Goal: Information Seeking & Learning: Learn about a topic

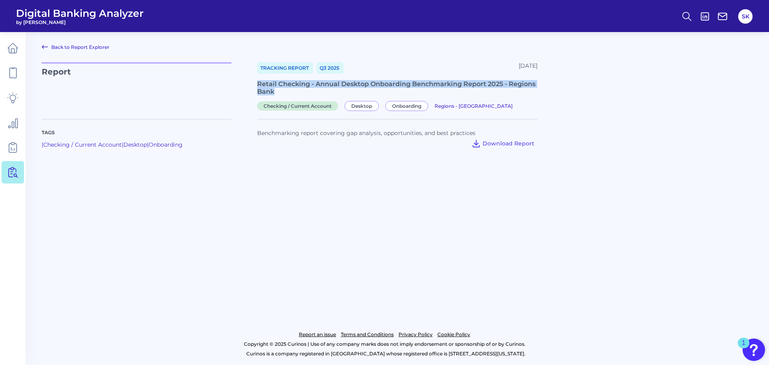
click at [41, 48] on icon at bounding box center [45, 47] width 10 height 10
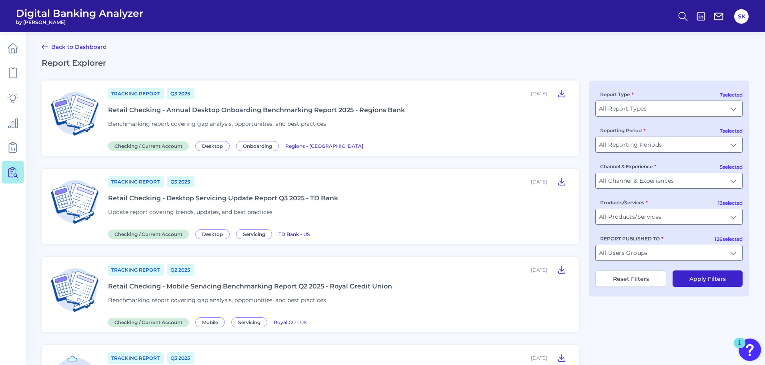
click at [373, 285] on div "Retail Checking - Mobile Servicing Benchmarking Report Q2 2025 - Royal Credit U…" at bounding box center [250, 286] width 284 height 8
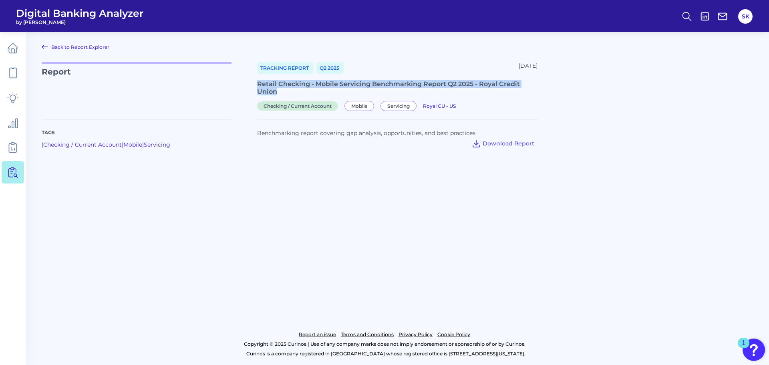
drag, startPoint x: 257, startPoint y: 82, endPoint x: 289, endPoint y: 94, distance: 33.6
click at [289, 94] on div "Retail Checking - Mobile Servicing Benchmarking Report Q2 2025 - Royal Credit U…" at bounding box center [397, 87] width 280 height 15
copy div "Retail Checking - Mobile Servicing Benchmarking Report Q2 2025 - Royal Credit U…"
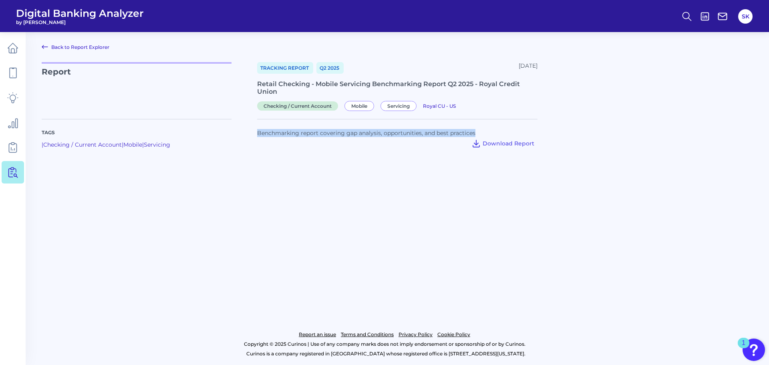
drag, startPoint x: 263, startPoint y: 135, endPoint x: 480, endPoint y: 135, distance: 217.4
click at [480, 135] on div "Benchmarking report covering gap analysis, opportunities, and best practices" at bounding box center [397, 133] width 280 height 8
copy span "Benchmarking report covering gap analysis, opportunities, and best practices"
click at [49, 45] on link "Back to Report Explorer" at bounding box center [76, 47] width 68 height 10
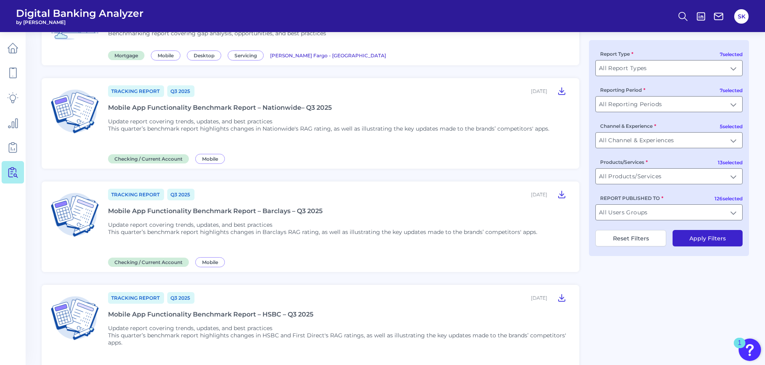
scroll to position [945, 0]
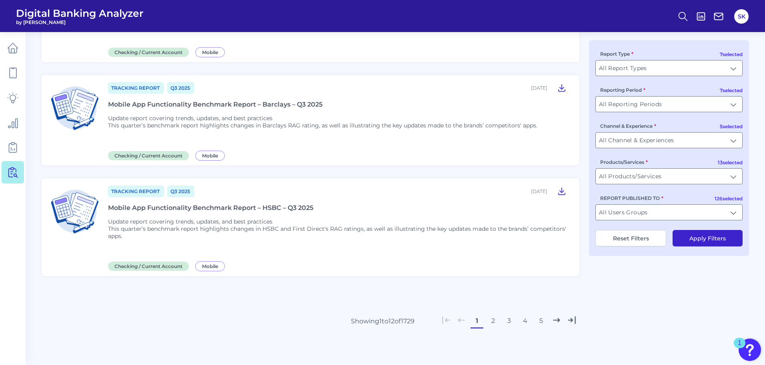
click at [494, 320] on button "2" at bounding box center [493, 320] width 13 height 13
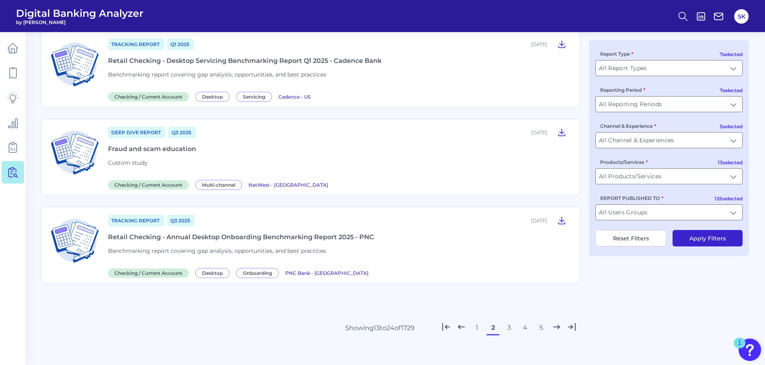
scroll to position [922, 0]
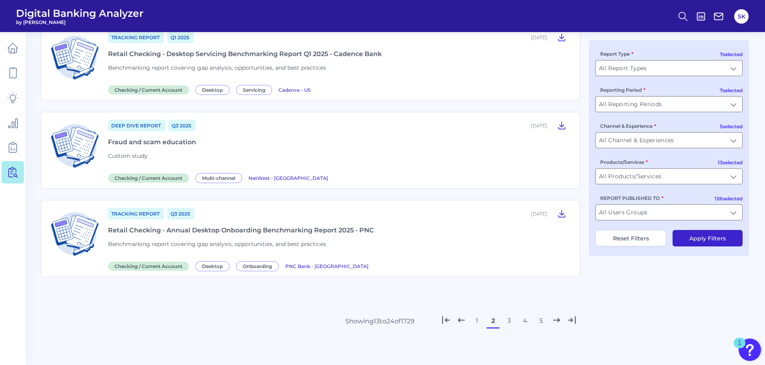
click at [510, 319] on button "3" at bounding box center [509, 320] width 13 height 13
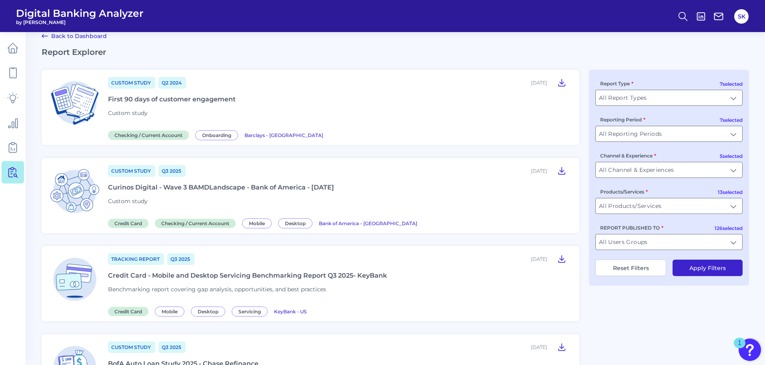
scroll to position [0, 0]
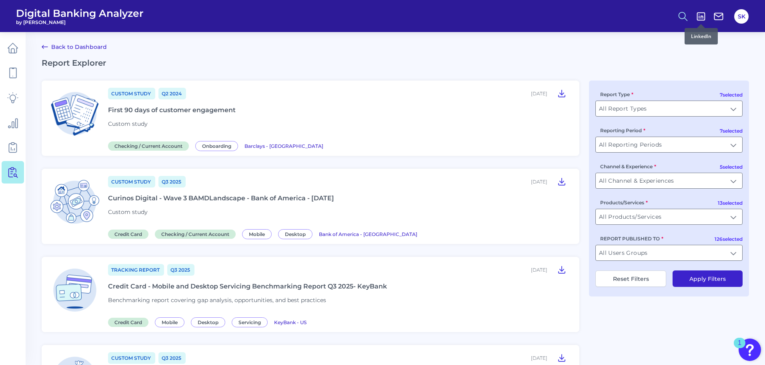
click at [685, 16] on icon at bounding box center [683, 16] width 11 height 11
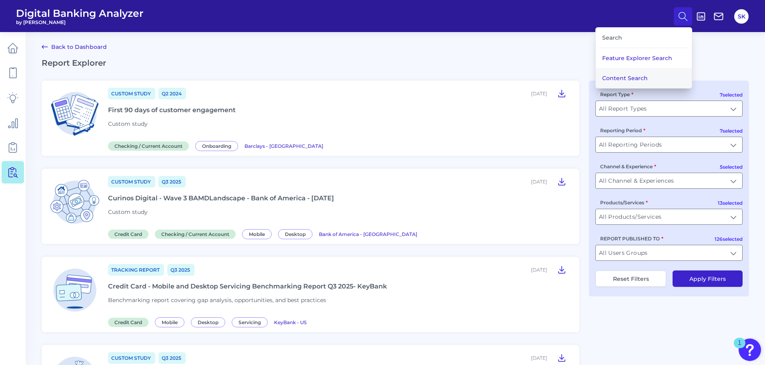
click at [643, 75] on button "Content Search" at bounding box center [644, 78] width 96 height 20
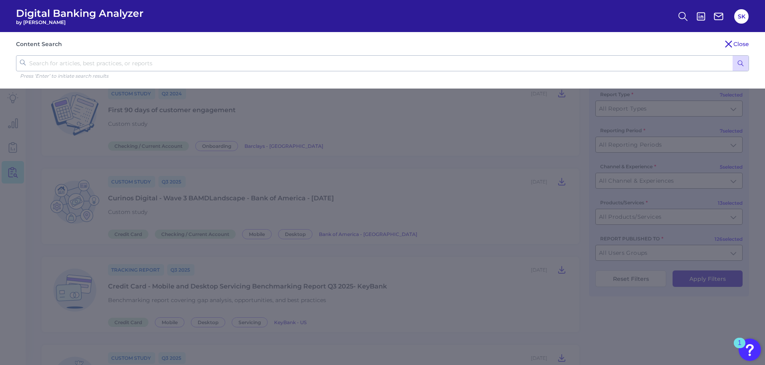
click at [220, 62] on input "text" at bounding box center [382, 63] width 733 height 16
type input "renasant"
click button "submit" at bounding box center [741, 63] width 16 height 15
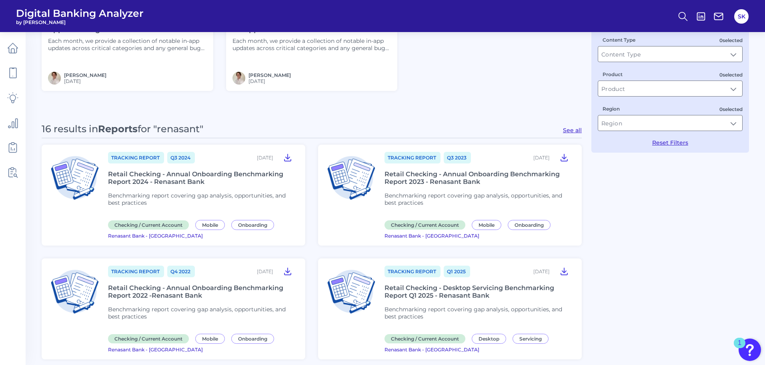
scroll to position [155, 0]
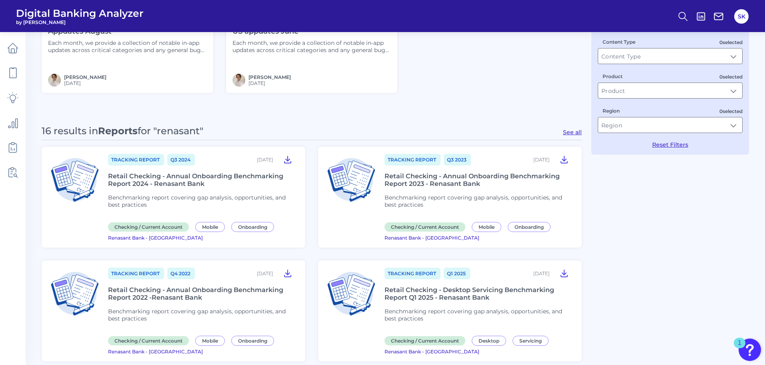
click at [573, 131] on button "See all" at bounding box center [572, 132] width 19 height 7
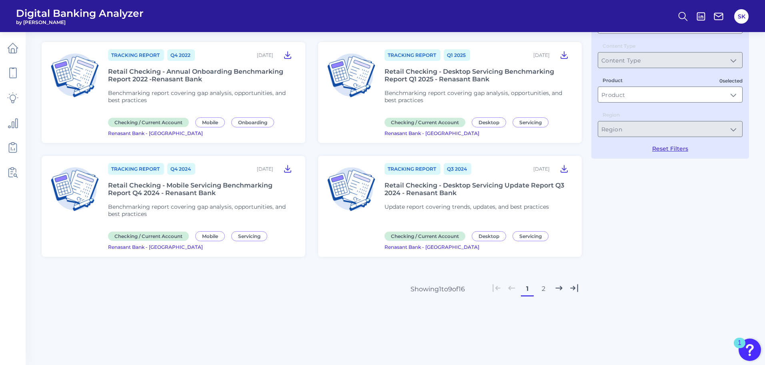
type input "Reports"
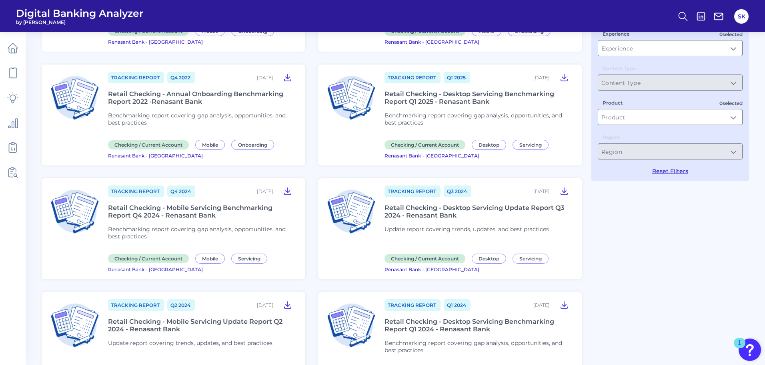
scroll to position [111, 0]
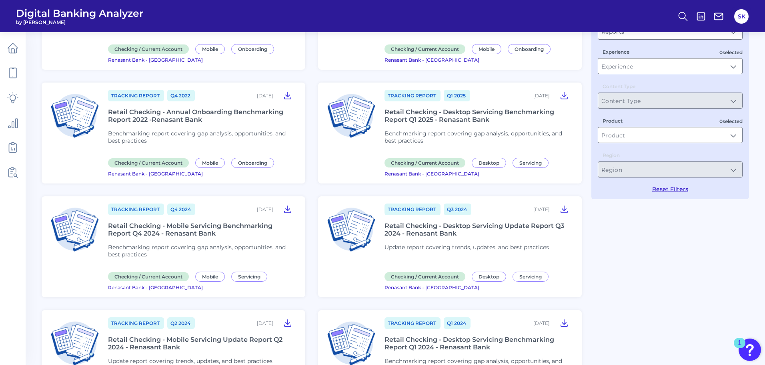
click at [479, 114] on div "Retail Checking - Desktop Servicing Benchmarking Report Q1 2025 - Renasant Bank" at bounding box center [479, 115] width 188 height 15
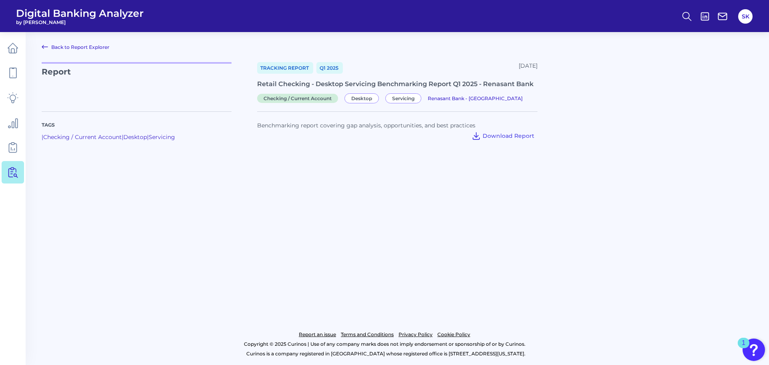
click at [48, 44] on icon at bounding box center [45, 47] width 10 height 10
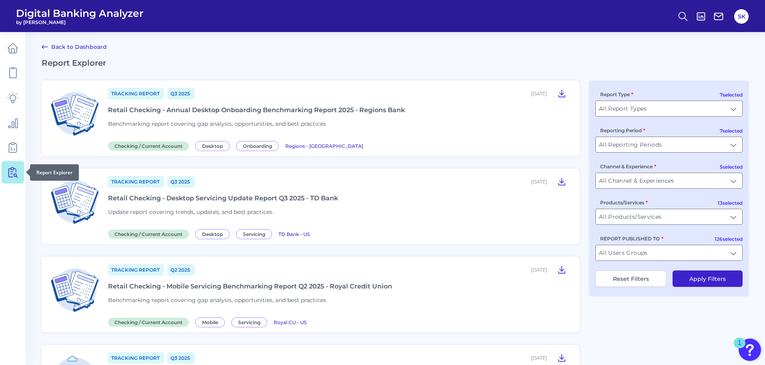
click at [11, 172] on icon at bounding box center [12, 172] width 11 height 11
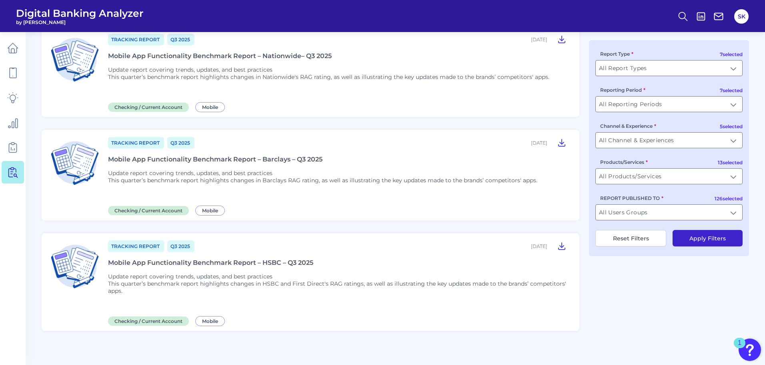
scroll to position [945, 0]
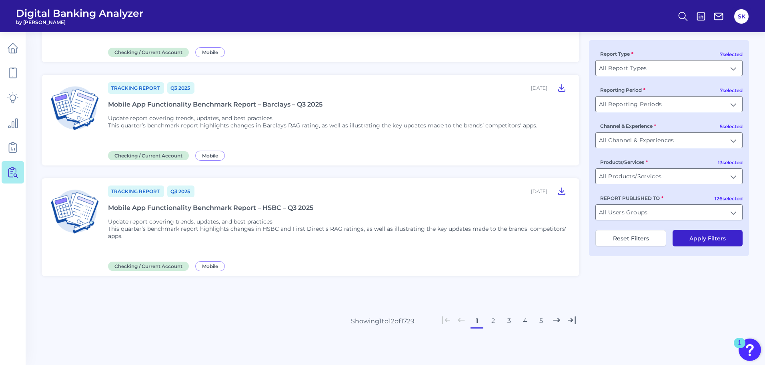
click at [492, 321] on button "2" at bounding box center [493, 320] width 13 height 13
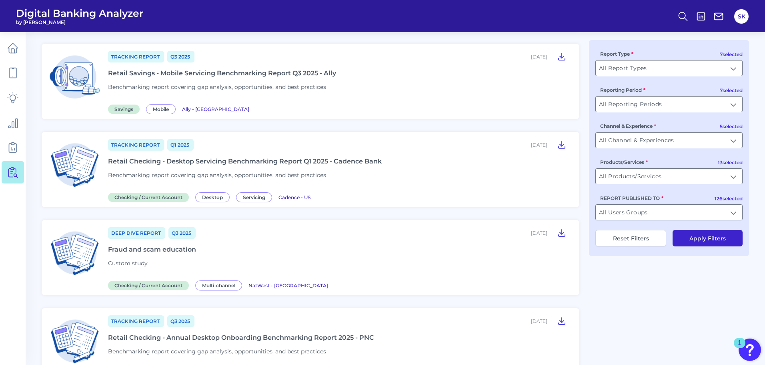
scroll to position [784, 0]
